Goal: Find specific page/section: Find specific page/section

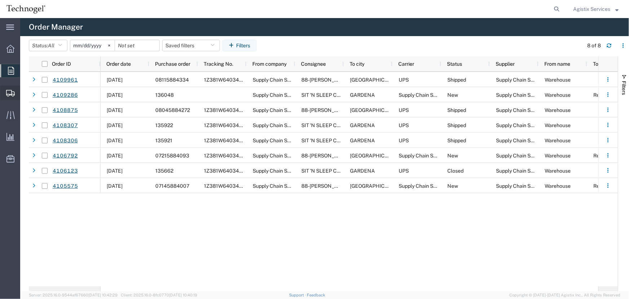
click at [11, 92] on icon at bounding box center [10, 93] width 9 height 6
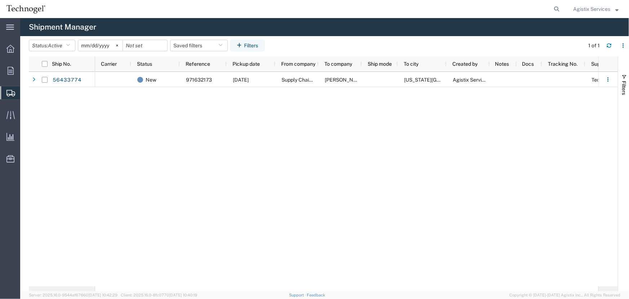
click at [574, 8] on span "Agistix Services" at bounding box center [591, 9] width 37 height 8
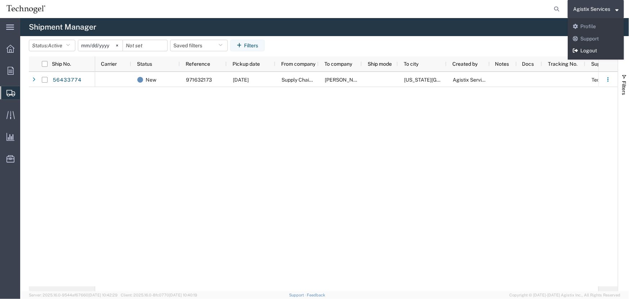
click at [577, 49] on icon at bounding box center [575, 50] width 5 height 5
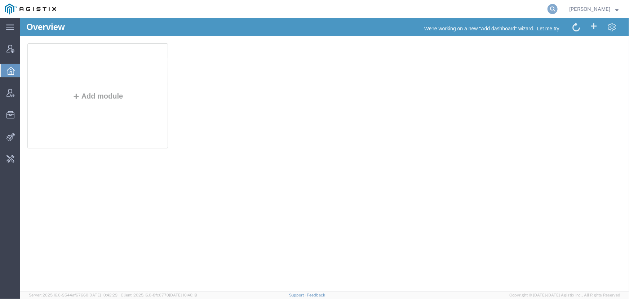
click at [552, 9] on icon at bounding box center [553, 9] width 10 height 10
drag, startPoint x: 353, startPoint y: 10, endPoint x: 416, endPoint y: 6, distance: 63.2
click at [416, 6] on input "offline@technogel.com" at bounding box center [437, 8] width 219 height 17
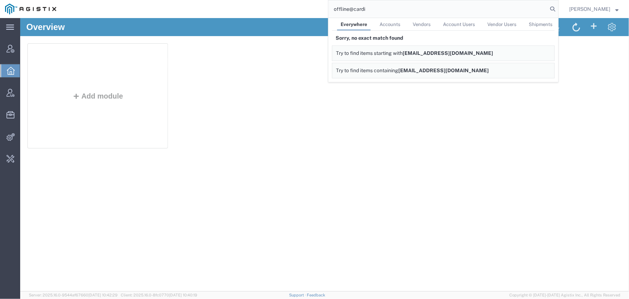
type input "offline@cardi"
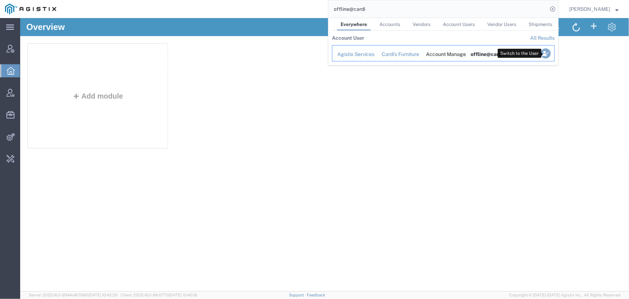
click at [544, 55] on icon "Search Results" at bounding box center [546, 53] width 10 height 10
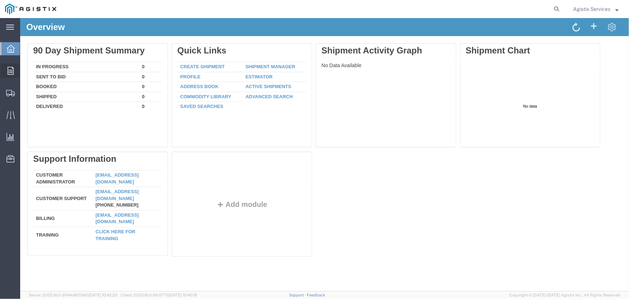
click at [10, 68] on icon at bounding box center [11, 71] width 6 height 8
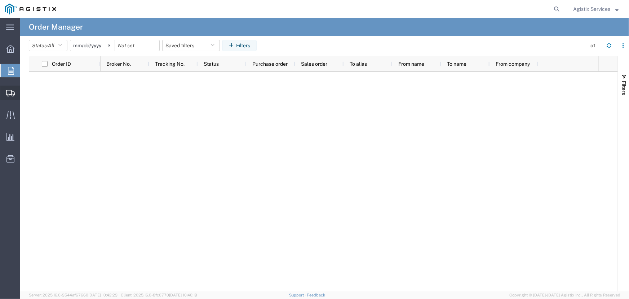
click at [10, 93] on icon at bounding box center [10, 93] width 9 height 6
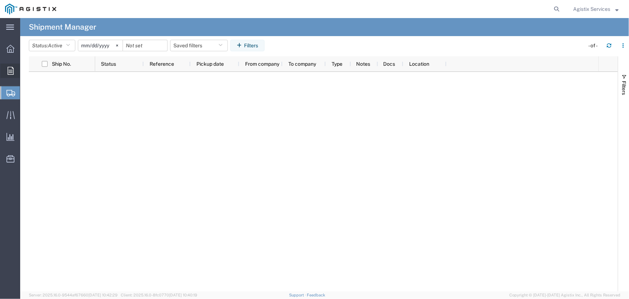
click at [10, 72] on icon at bounding box center [11, 71] width 6 height 8
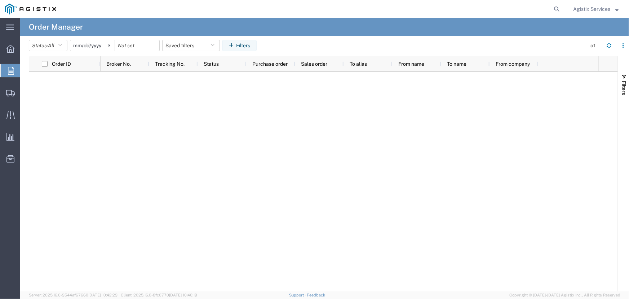
click at [591, 8] on span "Agistix Services" at bounding box center [591, 9] width 37 height 8
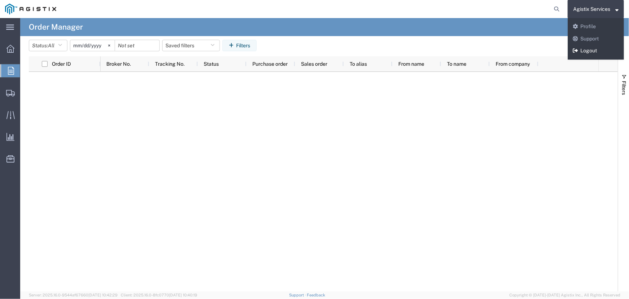
click at [584, 48] on link "Logout" at bounding box center [596, 51] width 56 height 12
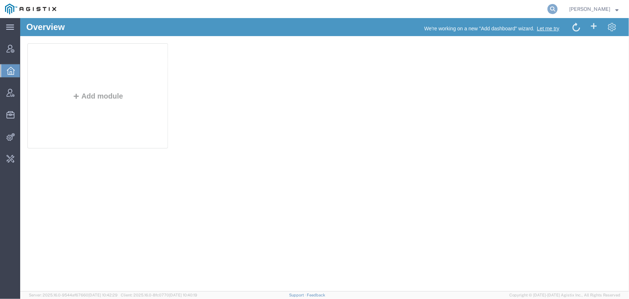
click at [555, 10] on icon at bounding box center [553, 9] width 10 height 10
type input "offline@technogel.com"
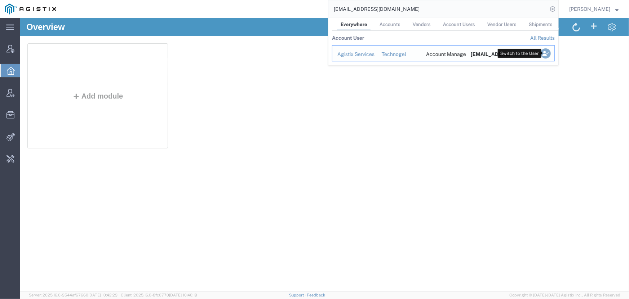
click at [549, 54] on icon "Search Results" at bounding box center [546, 53] width 10 height 10
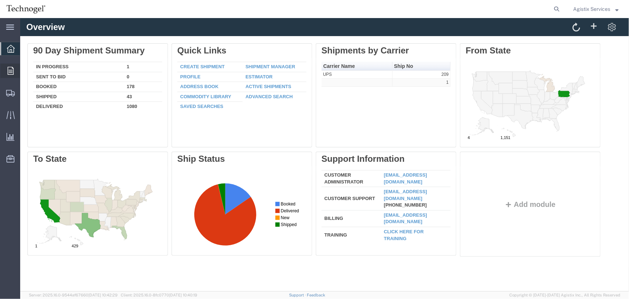
click at [9, 70] on icon at bounding box center [11, 71] width 6 height 8
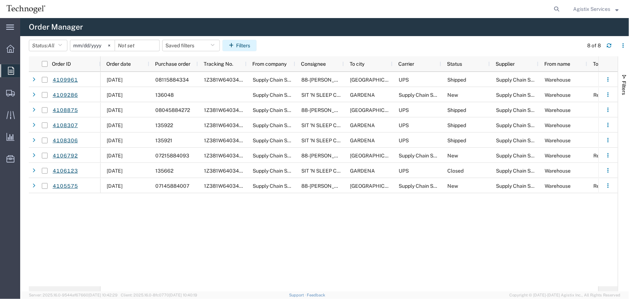
click at [242, 45] on button "Filters" at bounding box center [239, 46] width 34 height 12
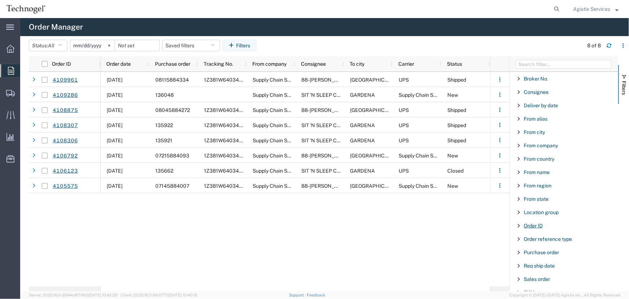
click at [531, 225] on span "Order ID" at bounding box center [533, 225] width 19 height 6
click at [534, 255] on input "Filter Value" at bounding box center [567, 255] width 94 height 9
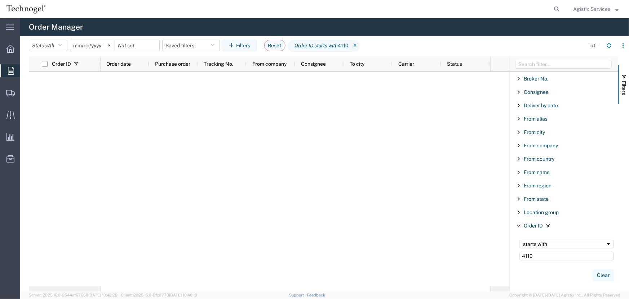
type input "4110"
click at [597, 277] on button "Clear" at bounding box center [603, 275] width 21 height 12
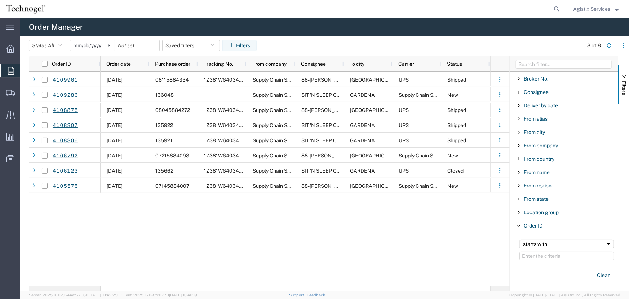
click at [580, 9] on span "Agistix Services" at bounding box center [591, 9] width 37 height 8
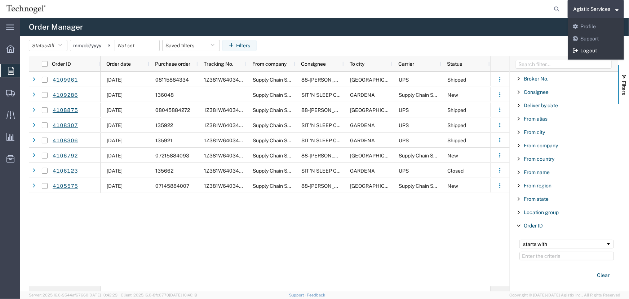
click at [582, 48] on link "Logout" at bounding box center [596, 51] width 56 height 12
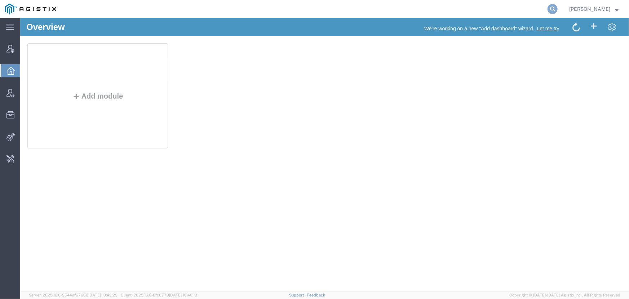
click at [551, 10] on icon at bounding box center [553, 9] width 10 height 10
type input "[EMAIL_ADDRESS][PERSON_NAME][DOMAIN_NAME]"
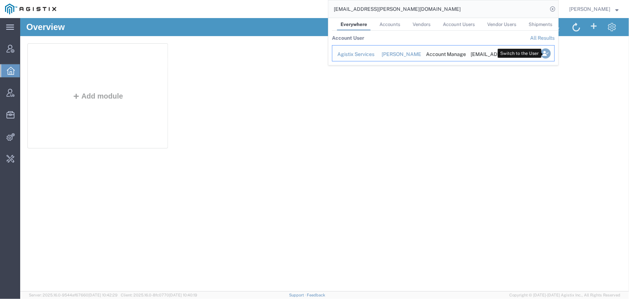
click at [548, 54] on icon "Search Results" at bounding box center [546, 53] width 10 height 10
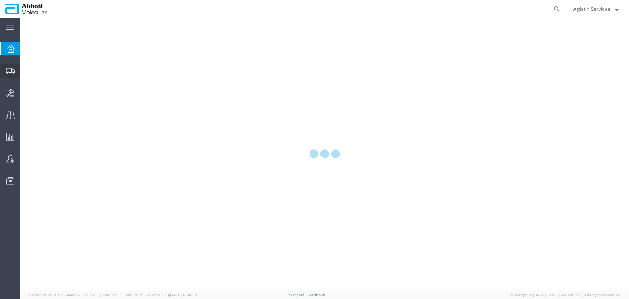
click at [12, 72] on icon at bounding box center [10, 71] width 9 height 6
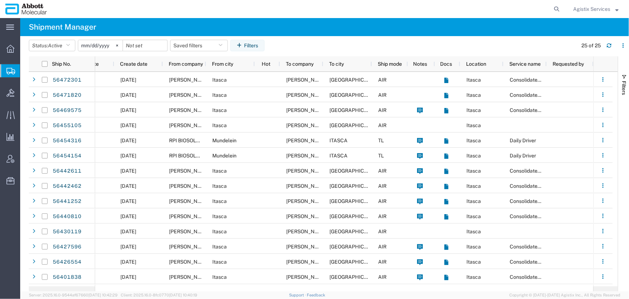
scroll to position [0, 208]
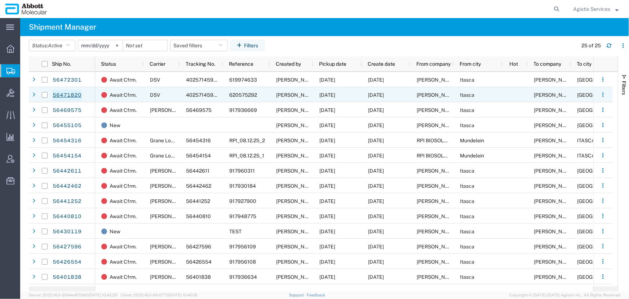
click at [65, 93] on link "56471820" at bounding box center [67, 95] width 30 height 12
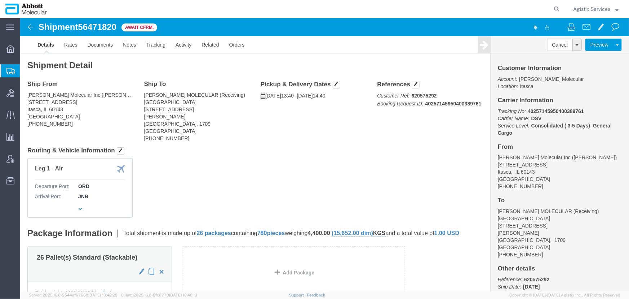
click at [10, 70] on icon at bounding box center [10, 71] width 9 height 6
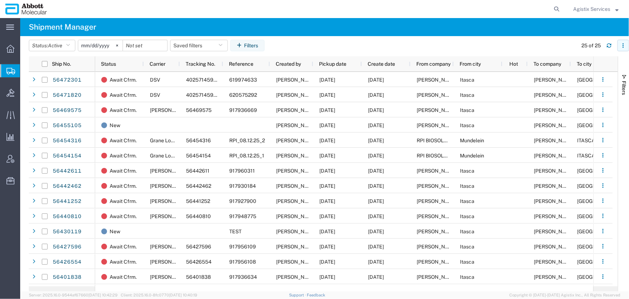
click at [626, 45] on icon "button" at bounding box center [623, 45] width 5 height 5
click at [602, 94] on agx-table-column-manager-action "Manage columns" at bounding box center [586, 93] width 40 height 14
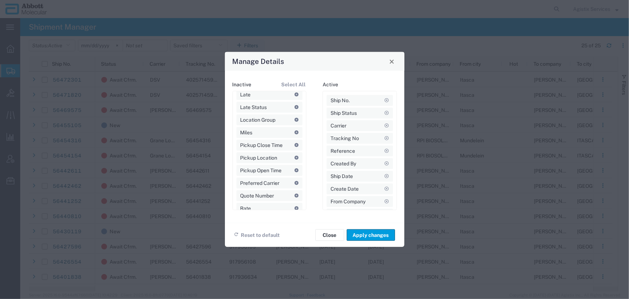
scroll to position [267, 0]
click at [389, 64] on span "Close" at bounding box center [391, 61] width 5 height 5
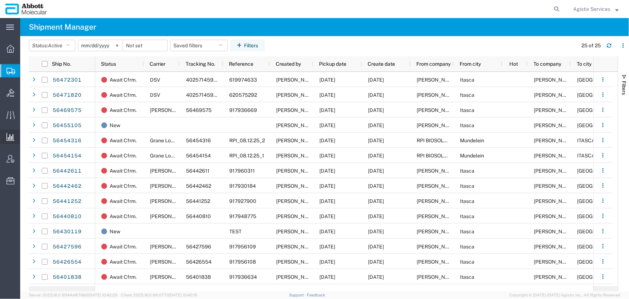
click at [0, 0] on span "Saved Reports" at bounding box center [0, 0] width 0 height 0
